Goal: Information Seeking & Learning: Learn about a topic

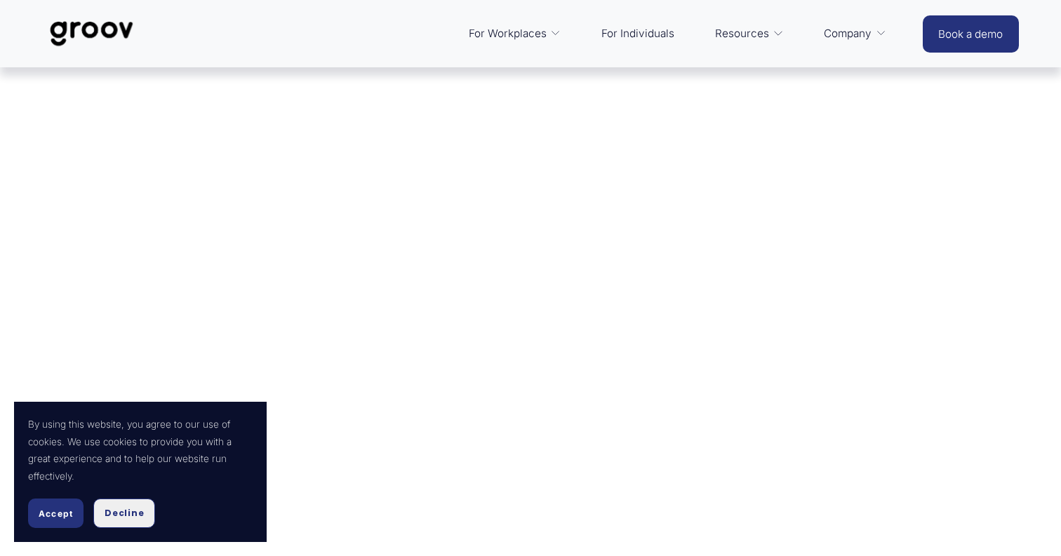
click at [116, 518] on span "Decline" at bounding box center [124, 513] width 39 height 13
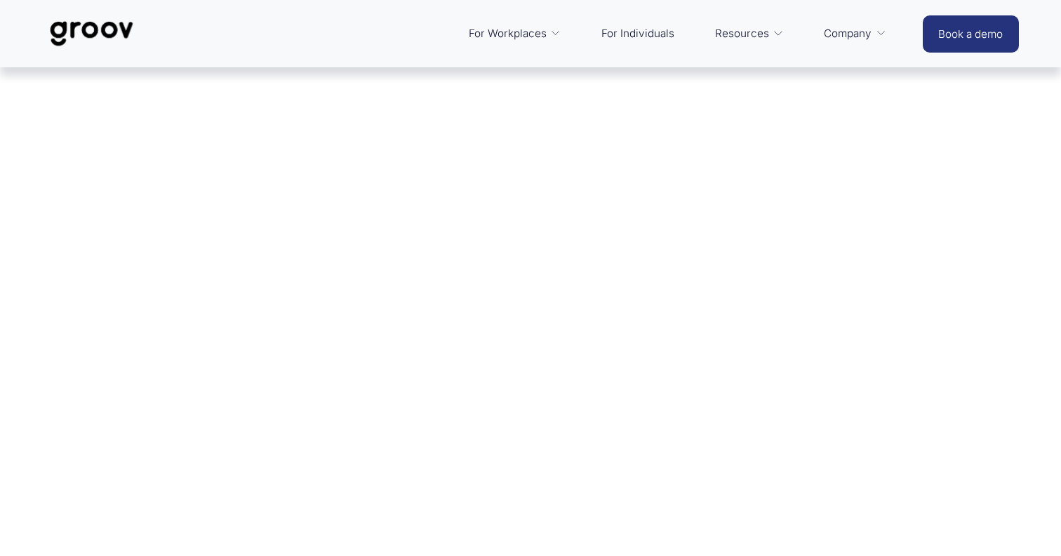
click at [110, 39] on img at bounding box center [91, 34] width 99 height 46
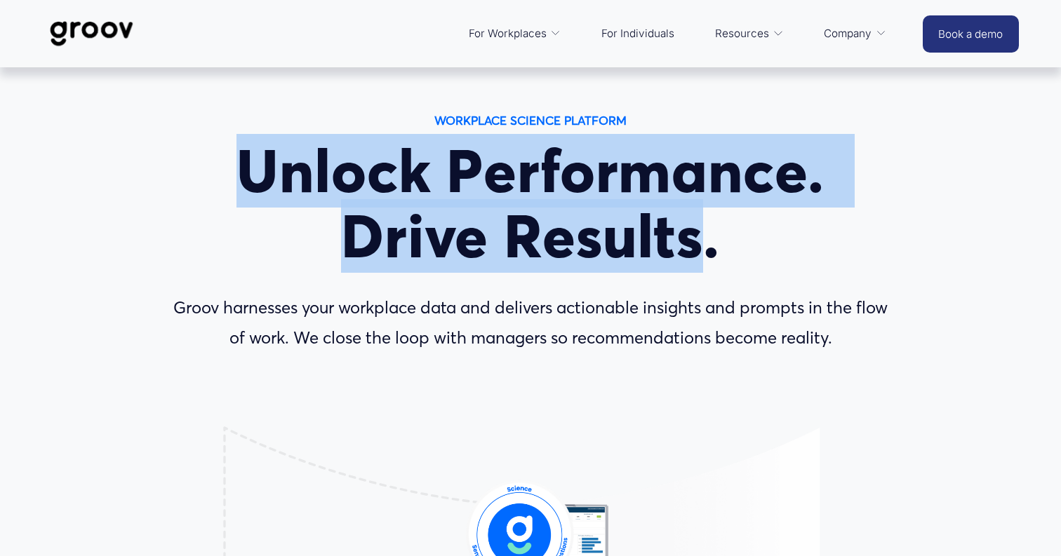
drag, startPoint x: 234, startPoint y: 161, endPoint x: 709, endPoint y: 216, distance: 477.4
click at [710, 216] on h1 "Unlock Performance. Drive Results." at bounding box center [531, 204] width 730 height 130
click at [709, 216] on h1 "Unlock Performance. Drive Results." at bounding box center [531, 204] width 730 height 130
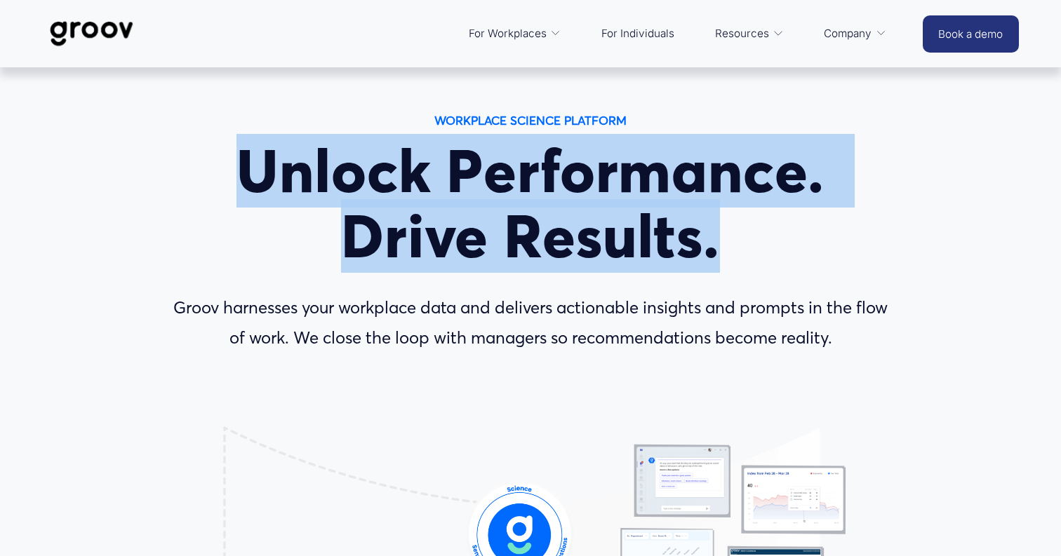
drag, startPoint x: 758, startPoint y: 254, endPoint x: 253, endPoint y: 169, distance: 512.9
click at [253, 169] on h1 "Unlock Performance. Drive Results." at bounding box center [531, 204] width 730 height 130
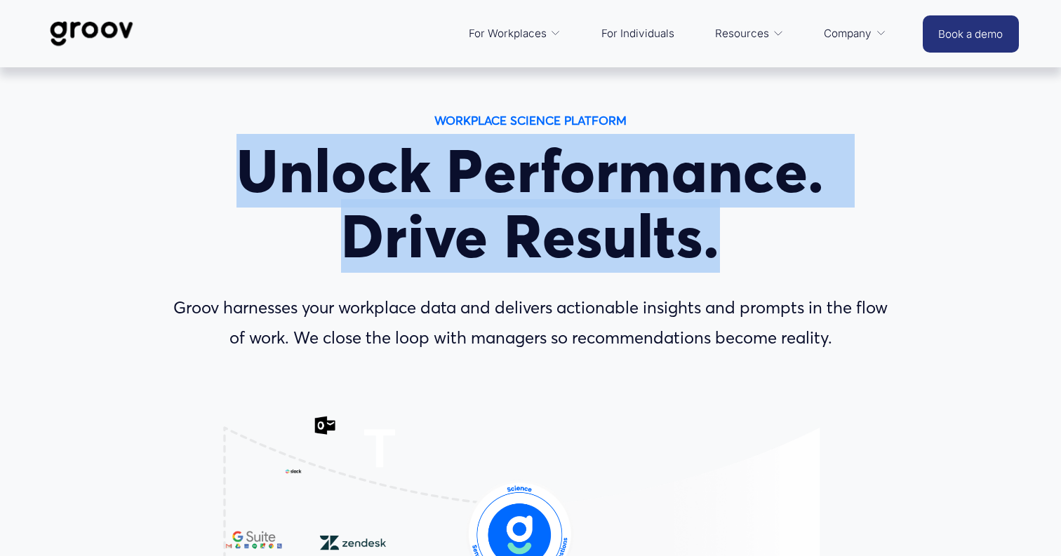
drag, startPoint x: 246, startPoint y: 163, endPoint x: 718, endPoint y: 250, distance: 479.4
click at [720, 248] on h1 "Unlock Performance. Drive Results." at bounding box center [531, 204] width 730 height 130
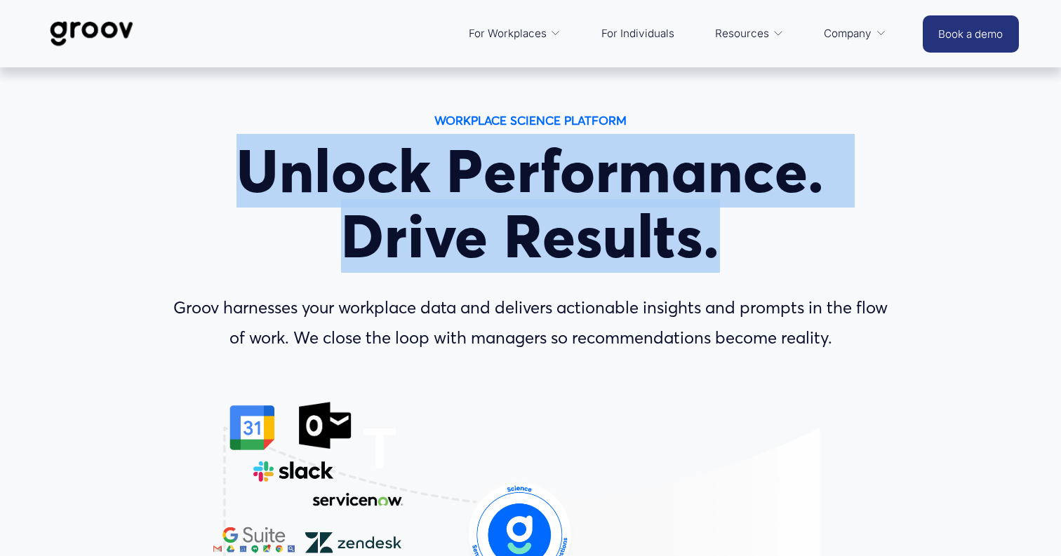
click at [718, 250] on h1 "Unlock Performance. Drive Results." at bounding box center [531, 204] width 730 height 130
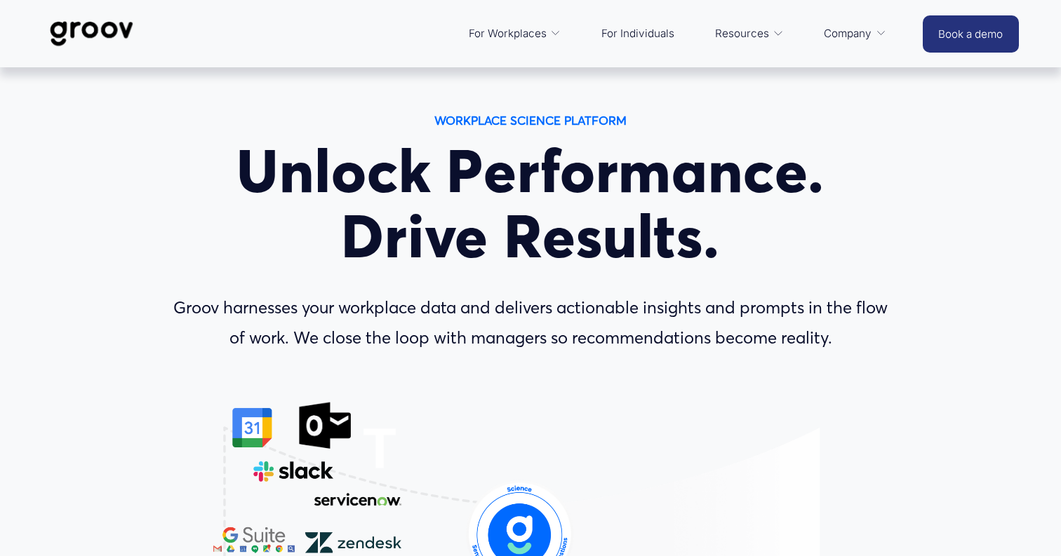
drag, startPoint x: 746, startPoint y: 250, endPoint x: 717, endPoint y: 250, distance: 28.8
click at [727, 250] on h1 "Unlock Performance. Drive Results." at bounding box center [531, 204] width 730 height 130
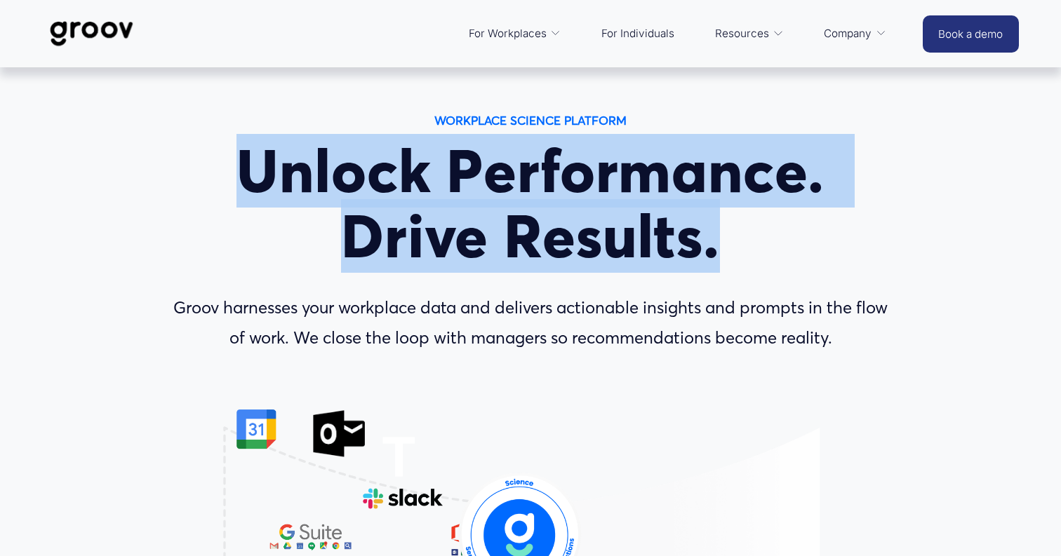
drag, startPoint x: 762, startPoint y: 260, endPoint x: 216, endPoint y: 187, distance: 550.7
click at [215, 187] on h1 "Unlock Performance. Drive Results." at bounding box center [531, 204] width 730 height 130
click at [216, 187] on h1 "Unlock Performance. Drive Results." at bounding box center [531, 204] width 730 height 130
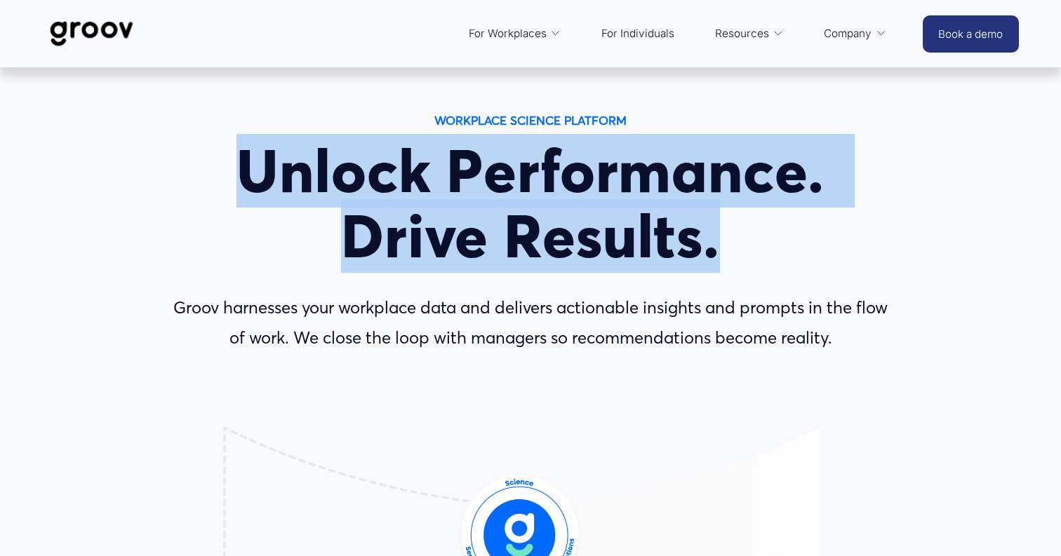
drag, startPoint x: 216, startPoint y: 184, endPoint x: 724, endPoint y: 223, distance: 509.4
click at [724, 223] on h1 "Unlock Performance. Drive Results." at bounding box center [531, 204] width 730 height 130
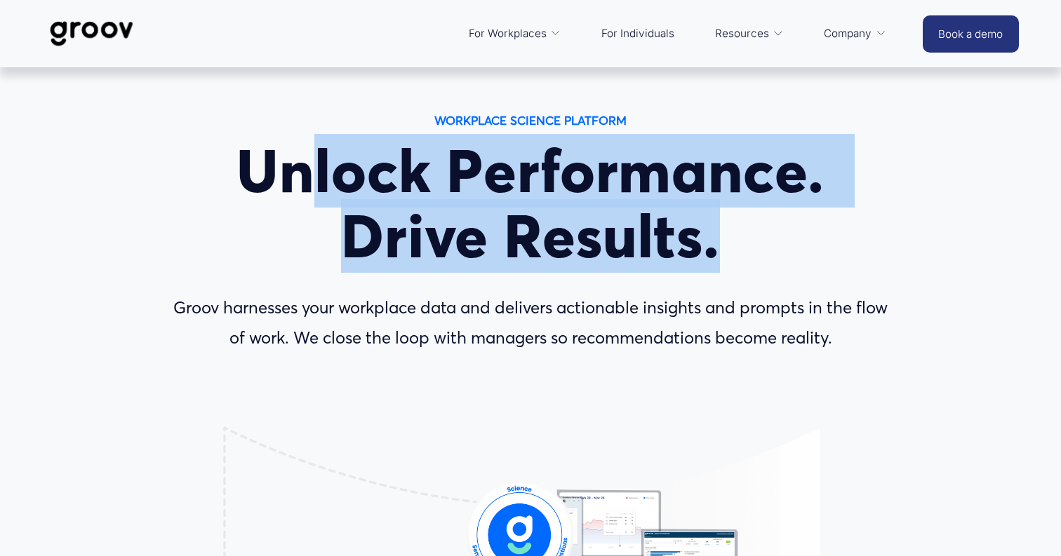
drag, startPoint x: 750, startPoint y: 239, endPoint x: 316, endPoint y: 180, distance: 438.2
click at [316, 180] on h1 "Unlock Performance. Drive Results." at bounding box center [531, 204] width 730 height 130
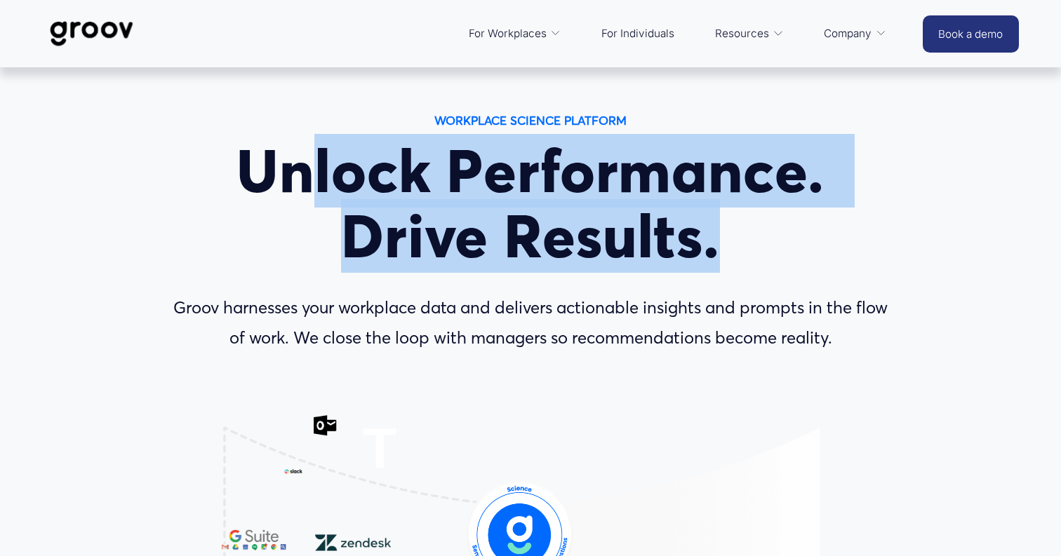
scroll to position [-1, 0]
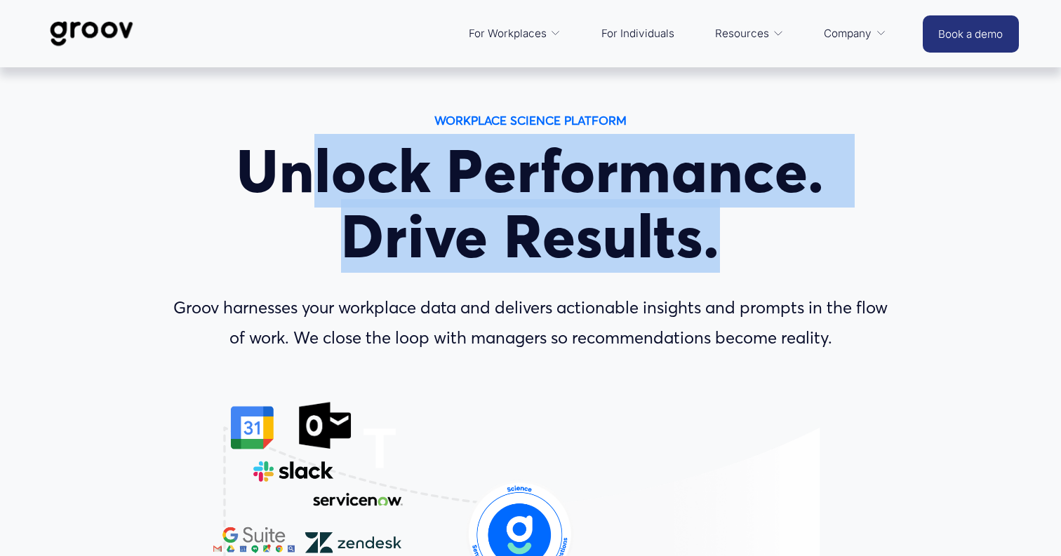
click at [451, 197] on h1 "Unlock Performance. Drive Results." at bounding box center [531, 204] width 730 height 130
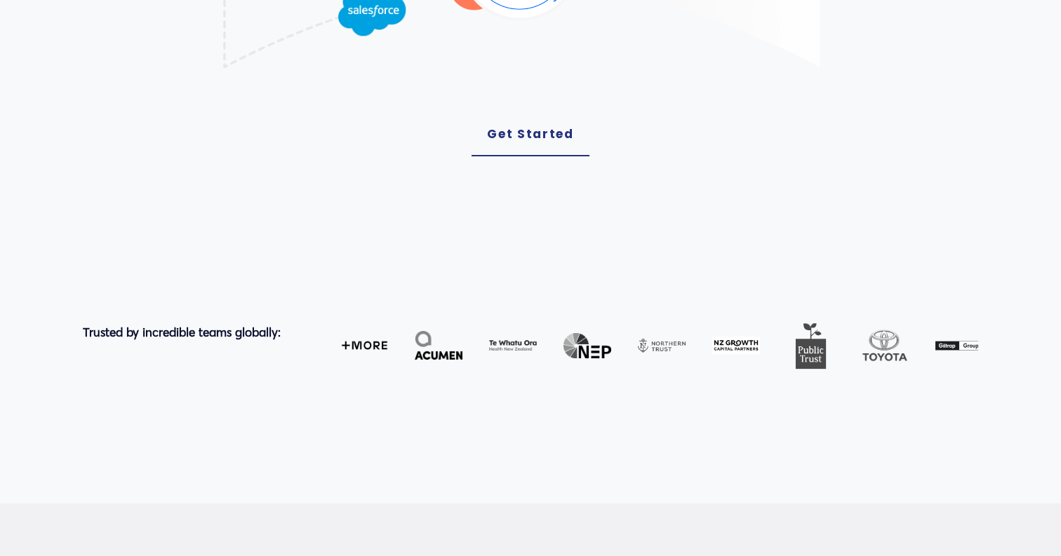
scroll to position [663, 0]
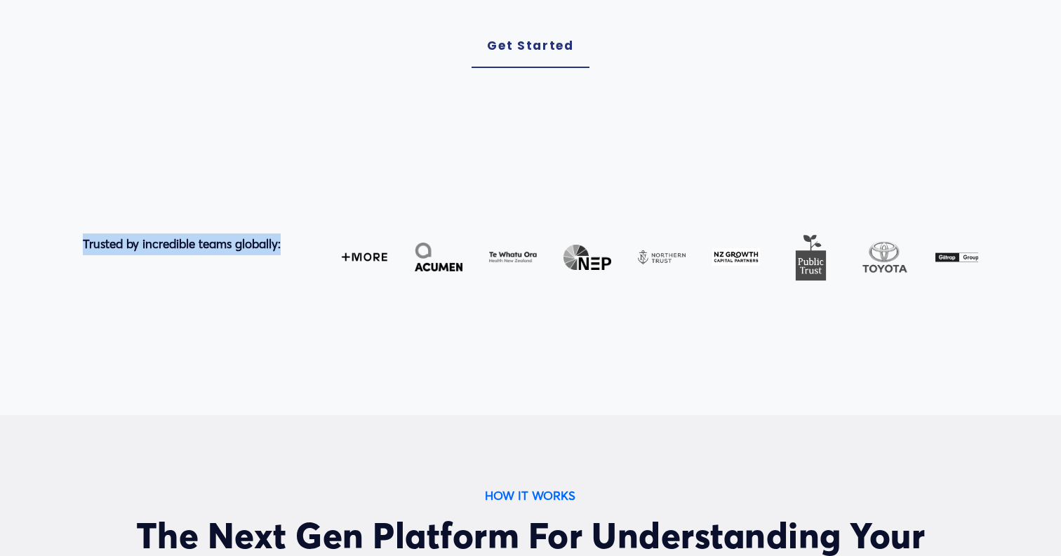
drag, startPoint x: 79, startPoint y: 246, endPoint x: 298, endPoint y: 250, distance: 218.9
click at [298, 250] on div "Trusted by incredible teams globally:" at bounding box center [530, 307] width 1061 height 147
click at [298, 250] on p "Trusted by incredible teams globally:" at bounding box center [205, 245] width 244 height 22
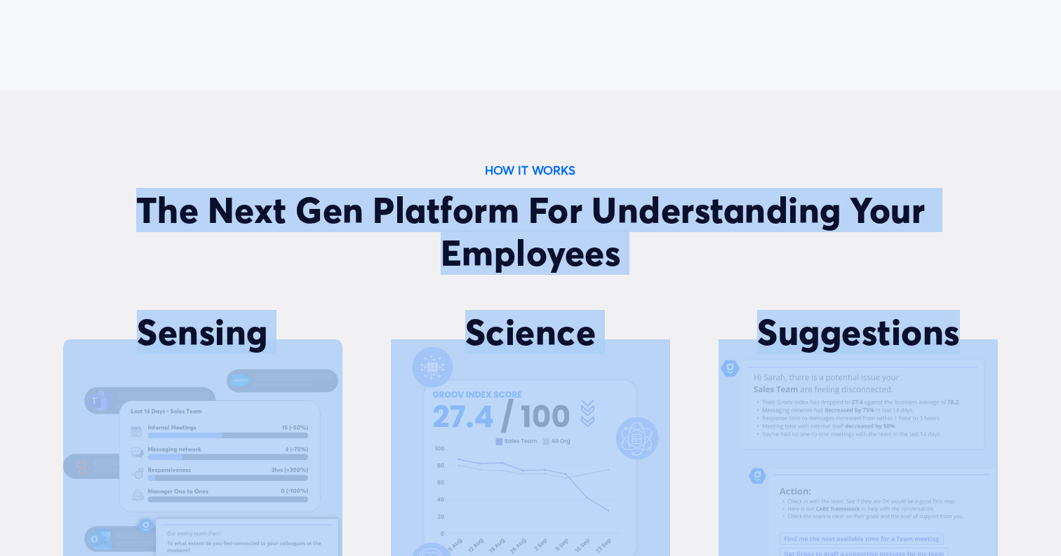
drag, startPoint x: 146, startPoint y: 205, endPoint x: 913, endPoint y: 352, distance: 781.5
click at [914, 352] on div "HOW IT WORKS The Next Gen Platform For Understanding Your Employees Sensing Gro…" at bounding box center [530, 432] width 1061 height 545
click at [913, 352] on div "Suggestions" at bounding box center [858, 336] width 239 height 50
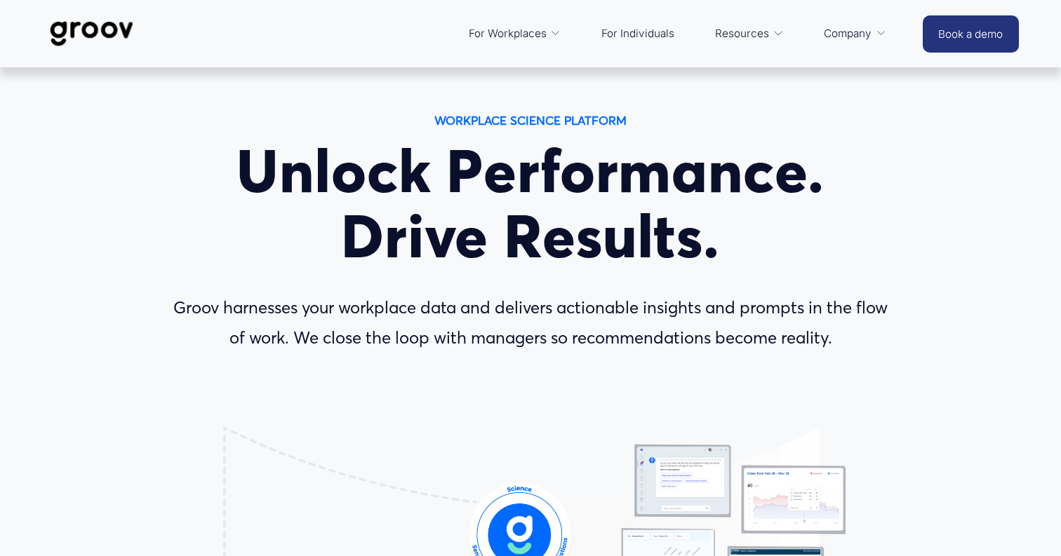
scroll to position [0, 0]
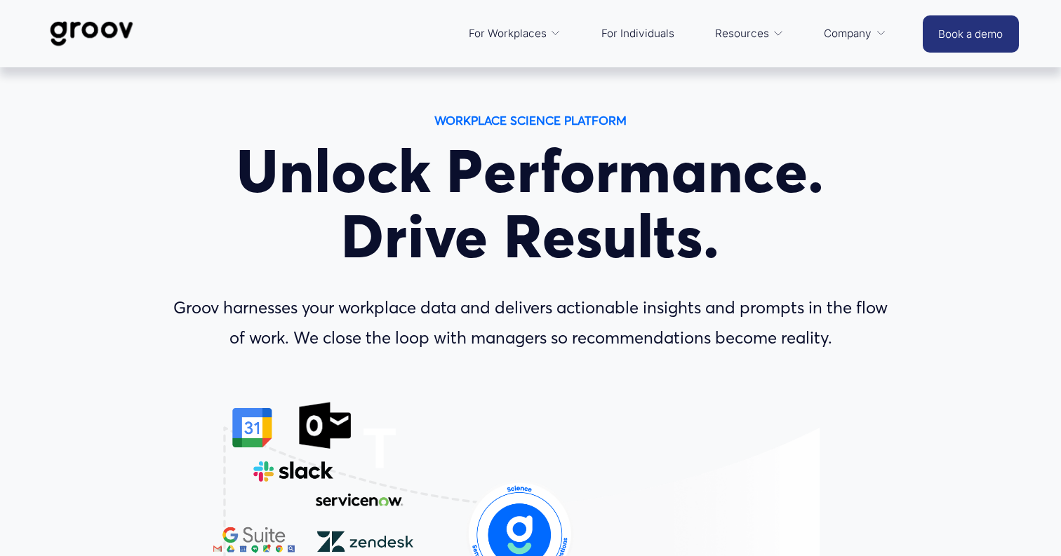
click at [121, 32] on img at bounding box center [91, 34] width 99 height 46
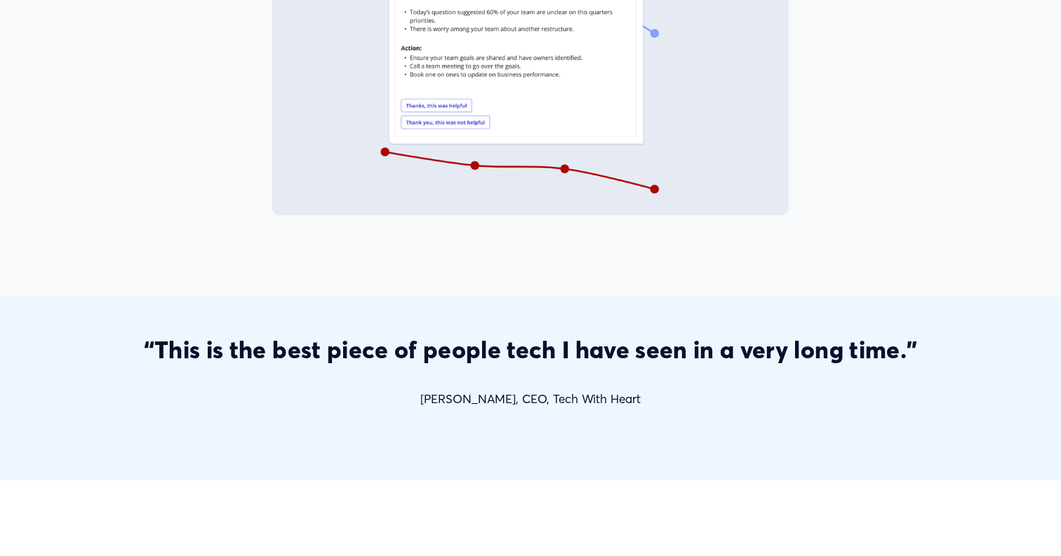
scroll to position [2424, 0]
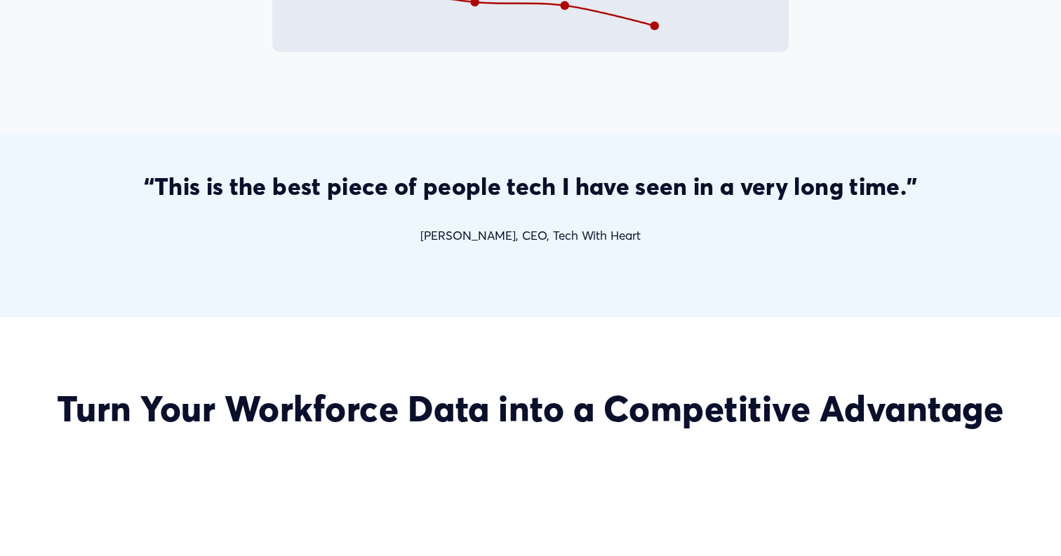
drag, startPoint x: 415, startPoint y: 230, endPoint x: 690, endPoint y: 246, distance: 275.5
click at [690, 247] on div "“This is the best piece of people tech I have seen in a very long time.” Meliss…" at bounding box center [530, 215] width 894 height 87
click at [690, 246] on div "“This is the best piece of people tech I have seen in a very long time.” Meliss…" at bounding box center [530, 215] width 894 height 87
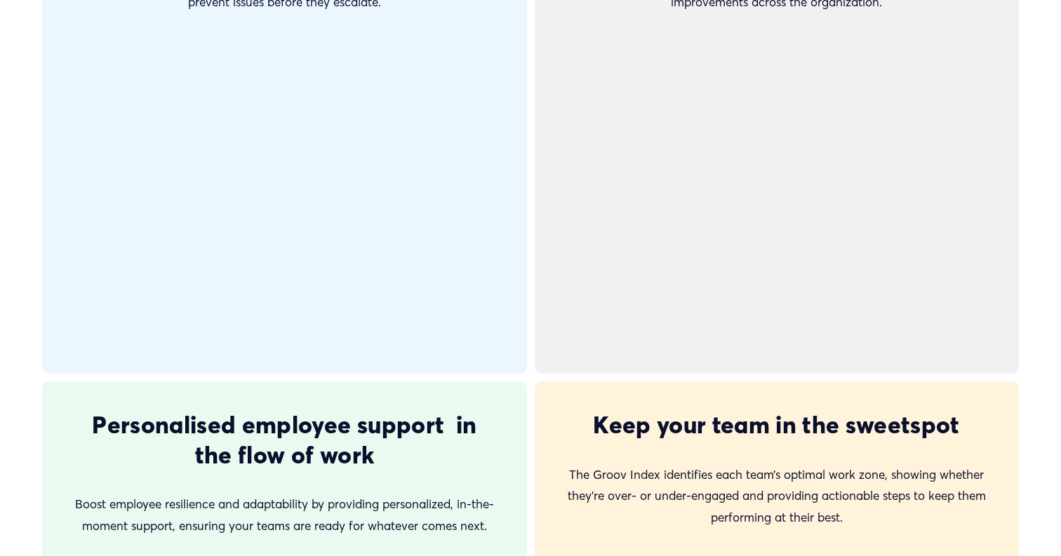
scroll to position [3306, 0]
